Goal: Transaction & Acquisition: Purchase product/service

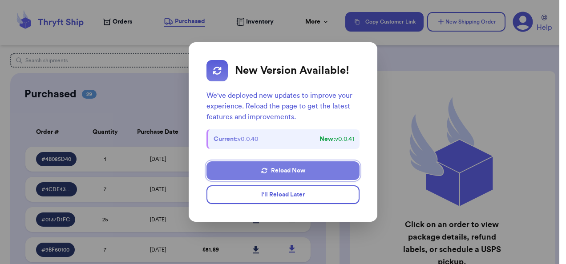
click at [329, 171] on button "Reload Now" at bounding box center [283, 171] width 153 height 19
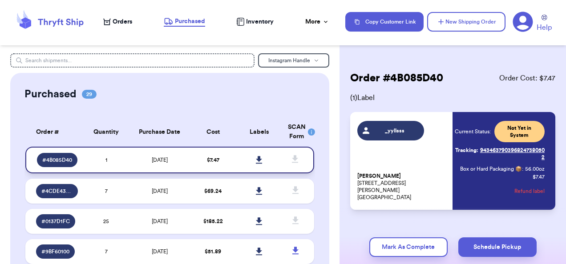
click at [256, 159] on icon at bounding box center [259, 160] width 6 height 8
click at [150, 194] on td "[DATE]" at bounding box center [160, 191] width 61 height 25
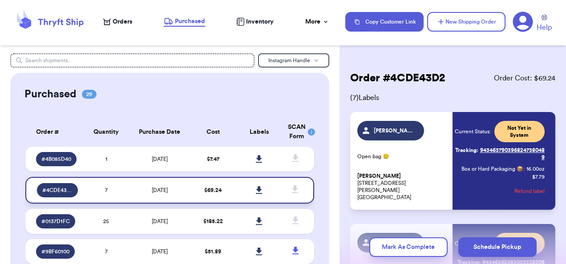
click at [256, 191] on icon at bounding box center [259, 191] width 6 height 8
click at [97, 220] on td "25" at bounding box center [106, 221] width 46 height 25
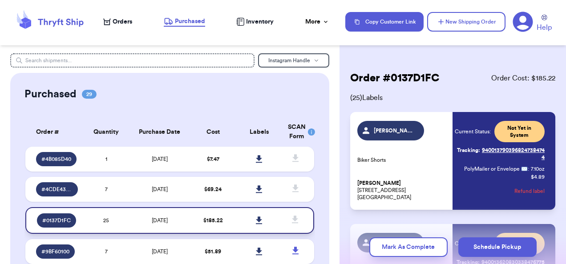
click at [256, 218] on icon at bounding box center [259, 221] width 7 height 8
click at [171, 249] on td "[DATE]" at bounding box center [160, 252] width 61 height 25
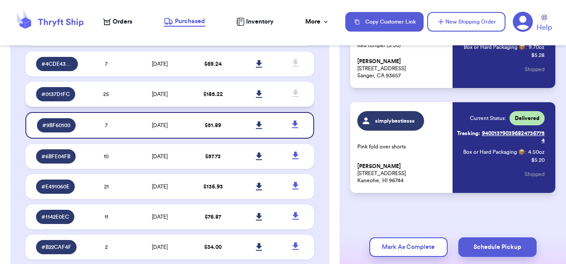
scroll to position [128, 0]
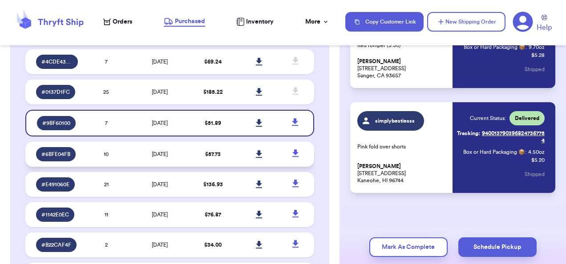
click at [154, 153] on span "[DATE]" at bounding box center [160, 154] width 16 height 5
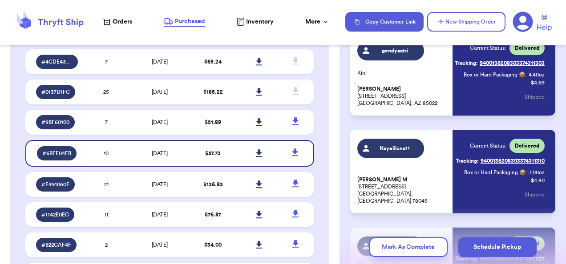
scroll to position [0, 0]
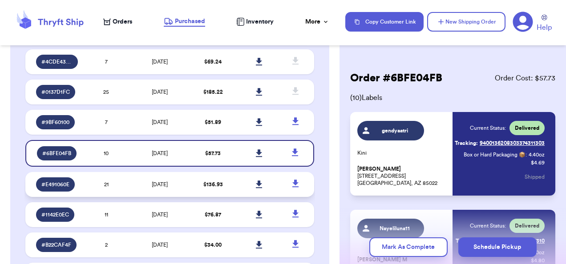
click at [140, 177] on td "[DATE]" at bounding box center [160, 184] width 61 height 25
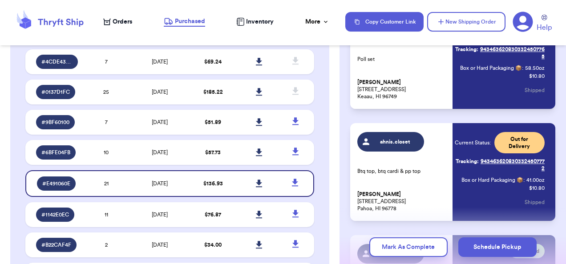
scroll to position [423, 0]
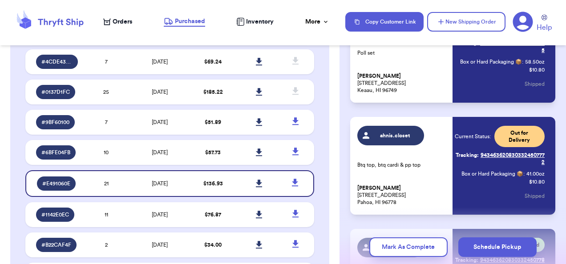
click at [501, 160] on link "Tracking: 9434636208303324507772" at bounding box center [500, 158] width 90 height 21
click at [110, 20] on icon at bounding box center [107, 21] width 8 height 7
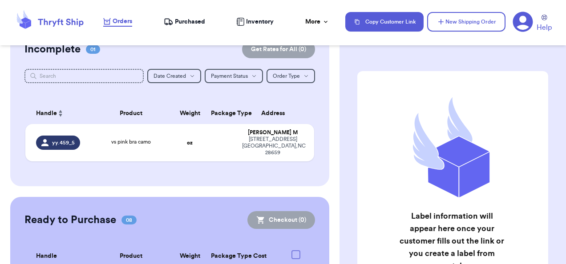
scroll to position [92, 0]
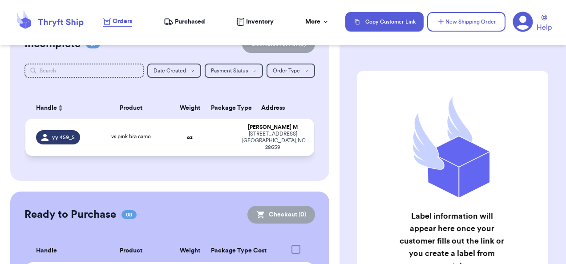
click at [194, 125] on td "oz" at bounding box center [190, 137] width 31 height 37
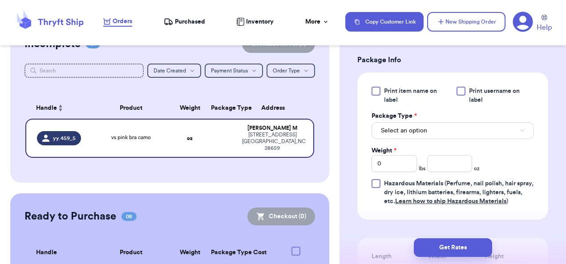
scroll to position [374, 0]
click at [487, 137] on button "Select an option" at bounding box center [453, 130] width 163 height 17
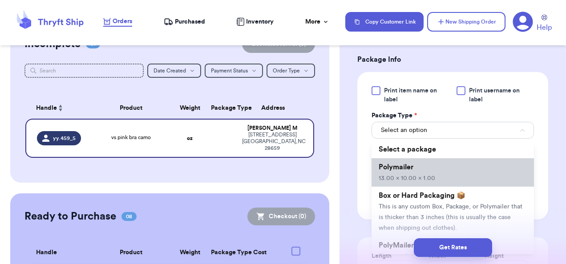
click at [475, 181] on li "Polymailer 13.00 x 10.00 x 1.00" at bounding box center [453, 173] width 163 height 28
type input "13"
type input "10"
type input "1"
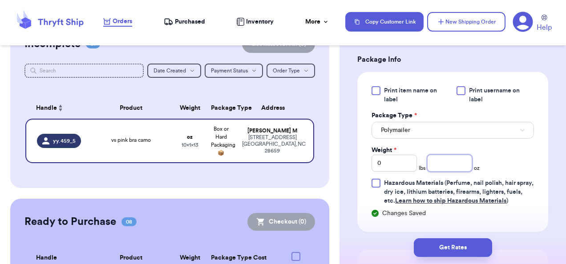
click at [450, 172] on input "number" at bounding box center [449, 163] width 45 height 17
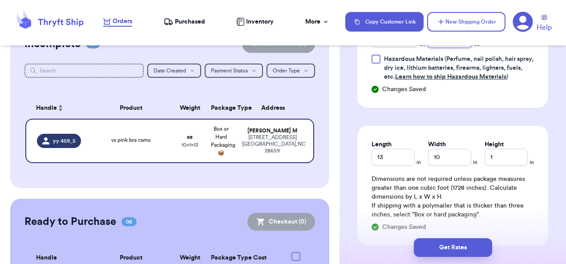
scroll to position [525, 0]
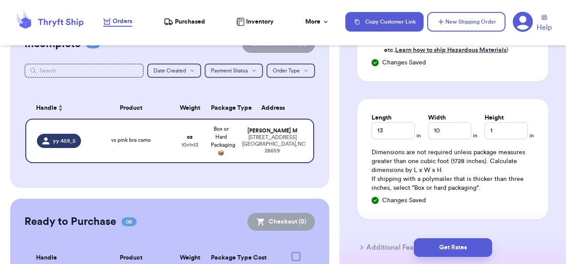
type input "2.5"
click at [503, 139] on input "1" at bounding box center [506, 130] width 43 height 17
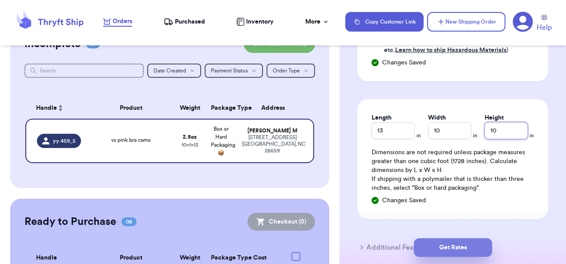
type input "10"
click at [463, 244] on button "Get Rates" at bounding box center [453, 248] width 78 height 19
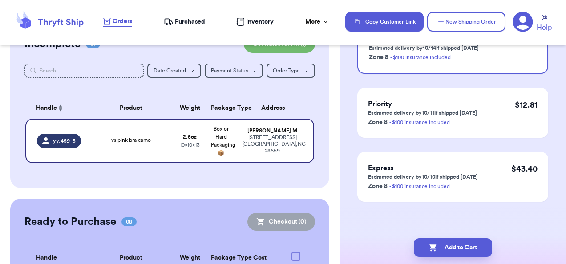
scroll to position [0, 0]
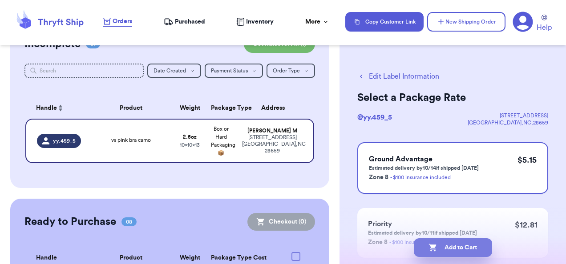
click at [468, 247] on button "Add to Cart" at bounding box center [453, 248] width 78 height 19
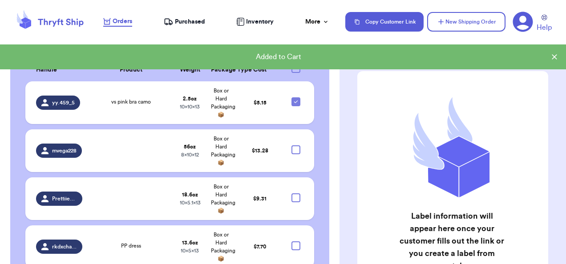
scroll to position [262, 0]
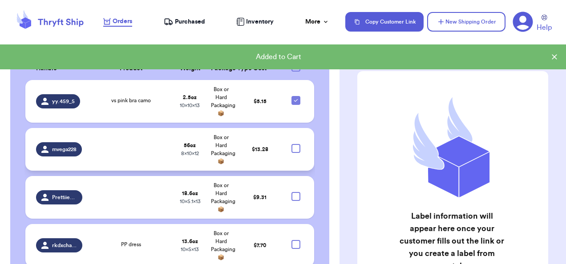
click at [292, 146] on div at bounding box center [296, 148] width 9 height 9
click at [296, 144] on input "checkbox" at bounding box center [296, 144] width 0 height 0
checkbox input "true"
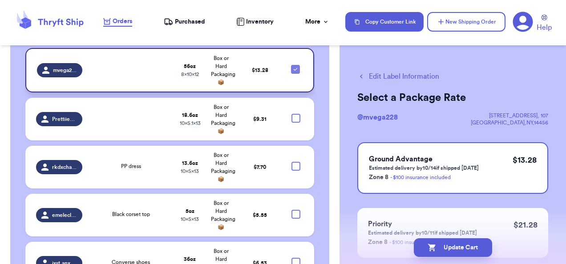
scroll to position [343, 0]
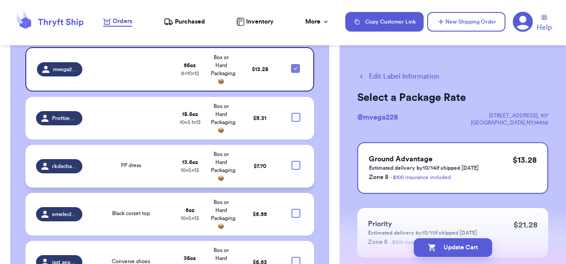
click at [292, 163] on div at bounding box center [296, 165] width 9 height 9
click at [296, 161] on input "checkbox" at bounding box center [296, 161] width 0 height 0
checkbox input "true"
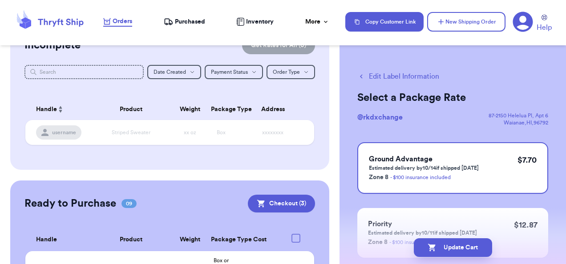
scroll to position [77, 0]
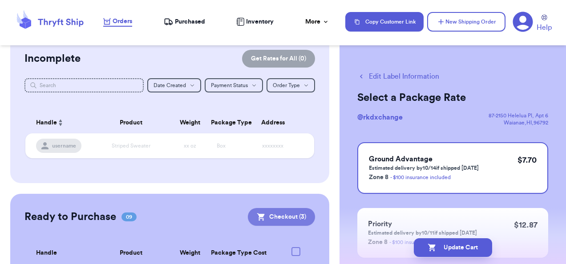
click at [293, 211] on button "Checkout ( 3 )" at bounding box center [281, 217] width 67 height 18
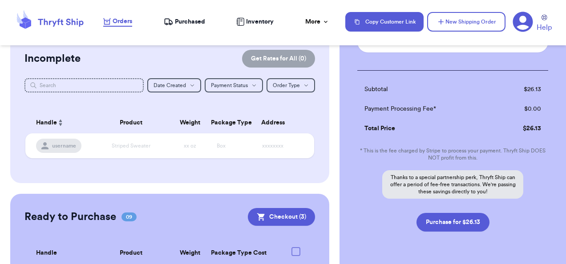
scroll to position [229, 0]
click at [459, 223] on button "Purchase for $26.13" at bounding box center [453, 221] width 73 height 19
checkbox input "false"
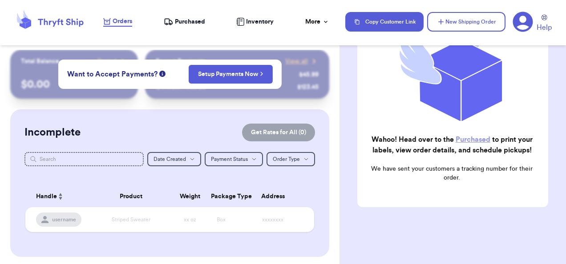
scroll to position [0, 0]
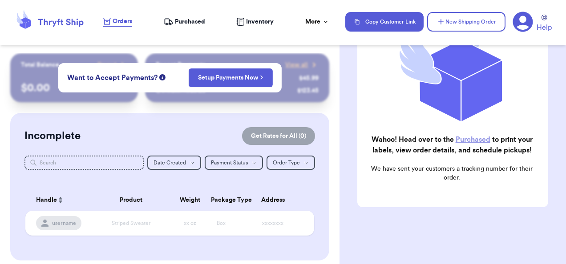
click at [198, 20] on span "Purchased" at bounding box center [190, 21] width 30 height 9
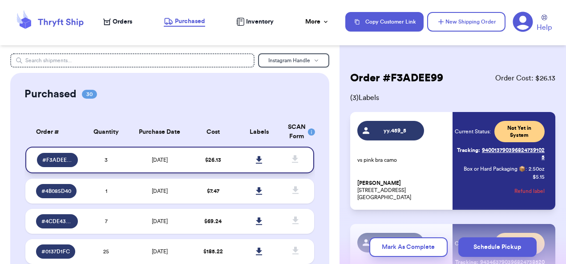
click at [256, 161] on icon at bounding box center [259, 160] width 7 height 8
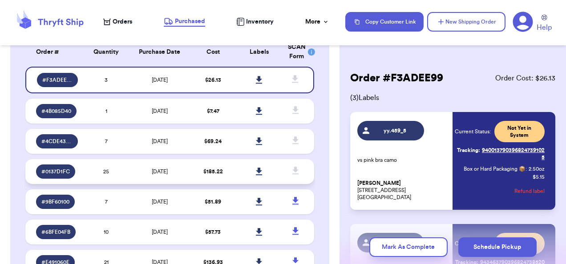
scroll to position [81, 0]
